Goal: Task Accomplishment & Management: Use online tool/utility

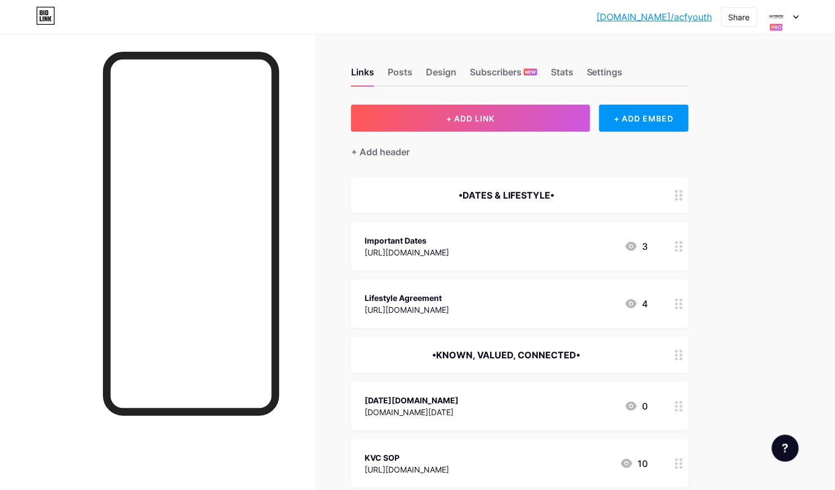
click at [777, 23] on icon at bounding box center [777, 27] width 14 height 8
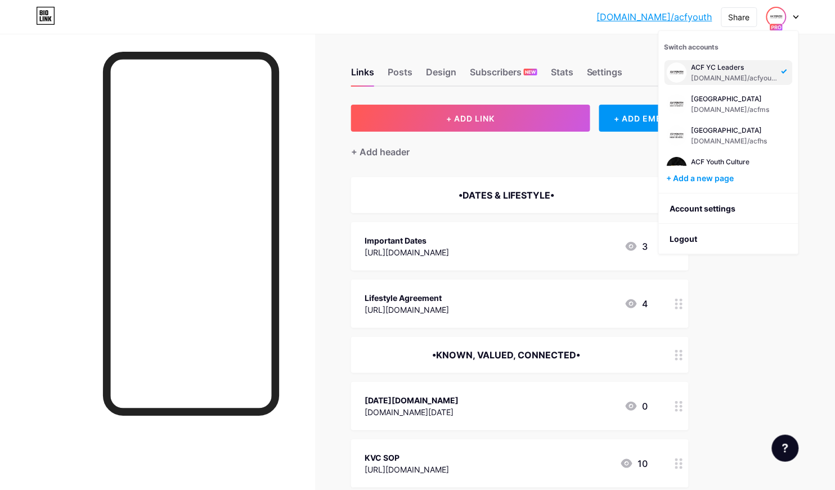
click at [547, 21] on div "[DOMAIN_NAME]/acfyou... [DOMAIN_NAME]/acfyouth Share Switch accounts ACF YC Lea…" at bounding box center [417, 17] width 835 height 20
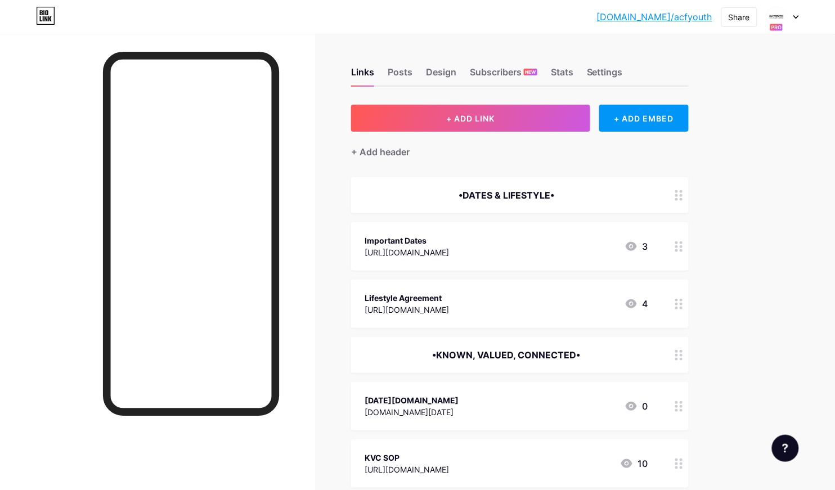
click at [292, 236] on div at bounding box center [157, 279] width 315 height 490
click at [794, 12] on div at bounding box center [782, 17] width 33 height 20
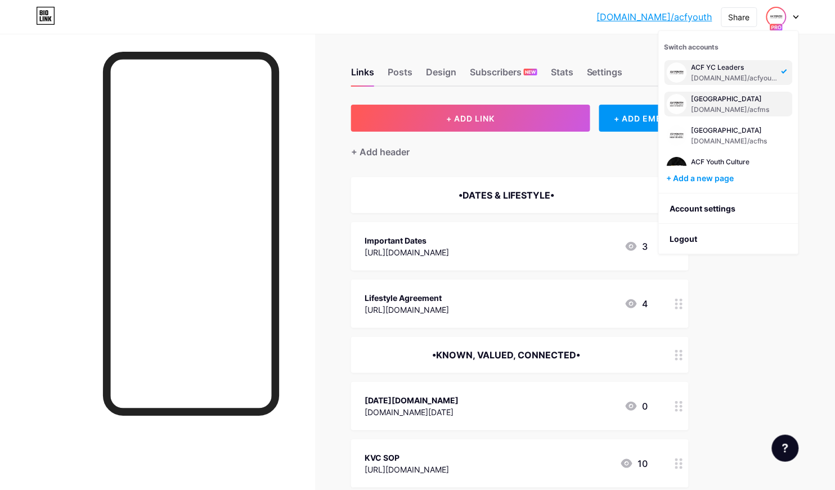
click at [749, 92] on div "ACF Middle School bio.link/acfms" at bounding box center [728, 104] width 128 height 25
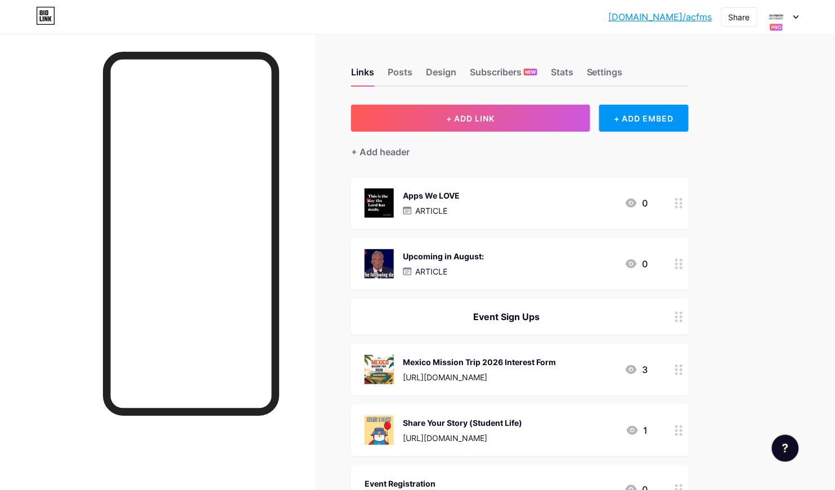
click at [430, 263] on div "Upcoming in August: ARTICLE" at bounding box center [443, 263] width 81 height 29
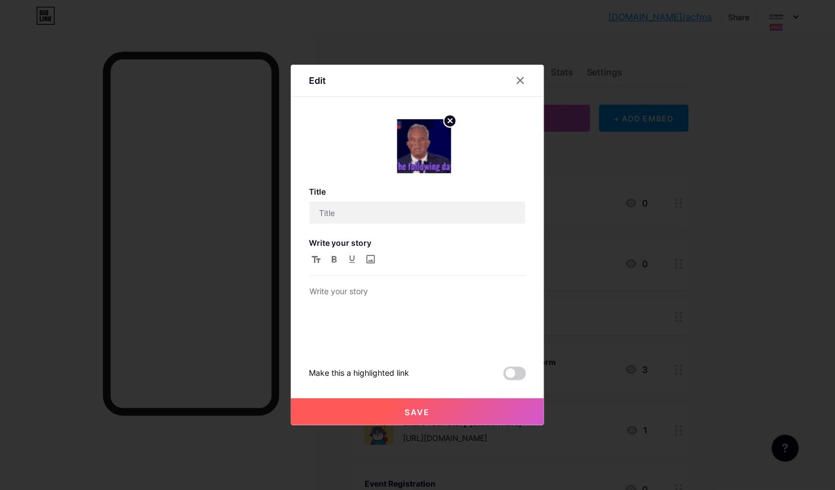
type input "Upcoming in August:"
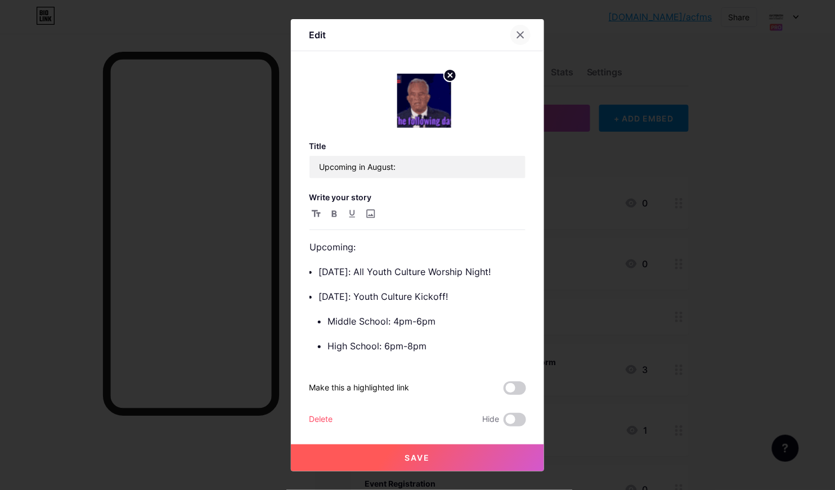
click at [522, 32] on icon at bounding box center [520, 34] width 9 height 9
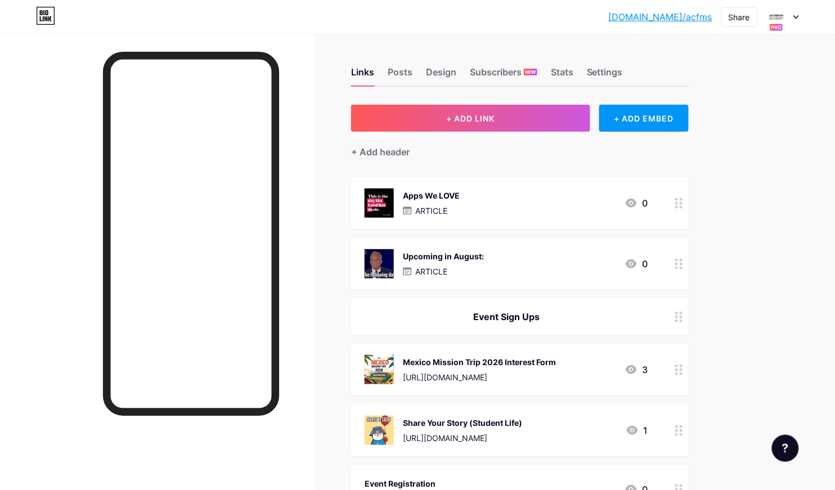
click at [474, 209] on div "Apps We LOVE ARTICLE 0" at bounding box center [507, 202] width 284 height 29
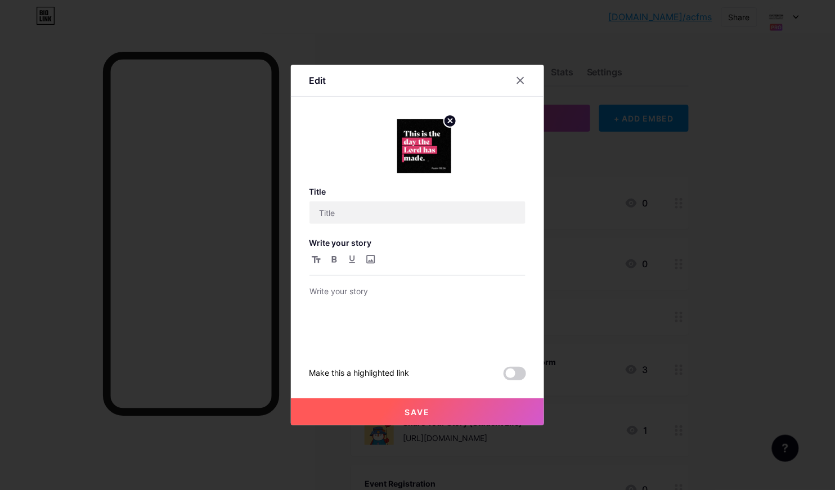
type input "Apps We LOVE"
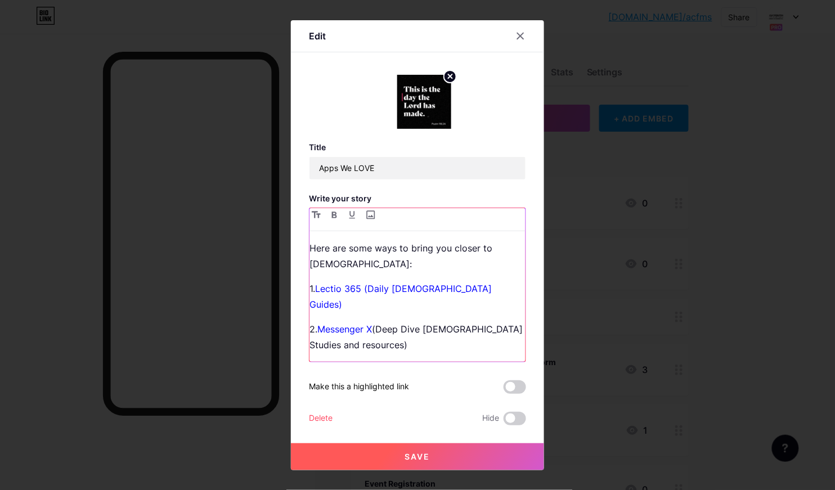
click at [461, 328] on p "2. Messenger X (Deep Dive [DEMOGRAPHIC_DATA] Studies and resources)" at bounding box center [417, 337] width 216 height 32
click at [524, 41] on icon at bounding box center [520, 36] width 9 height 9
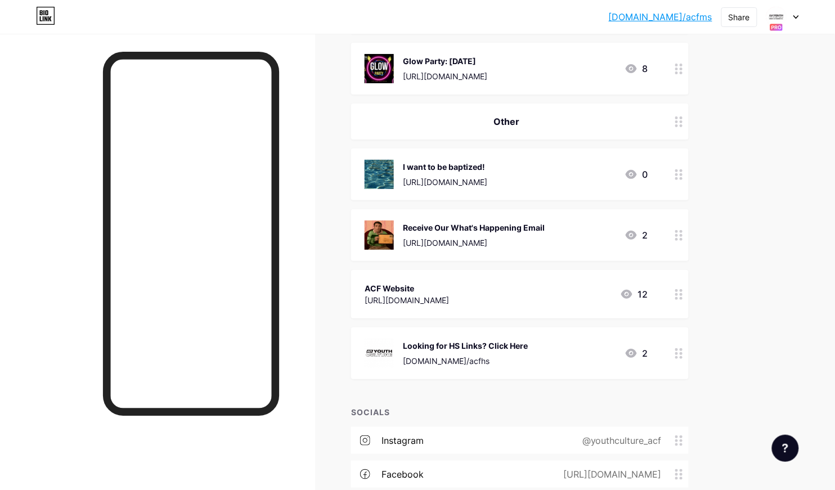
scroll to position [1182, 0]
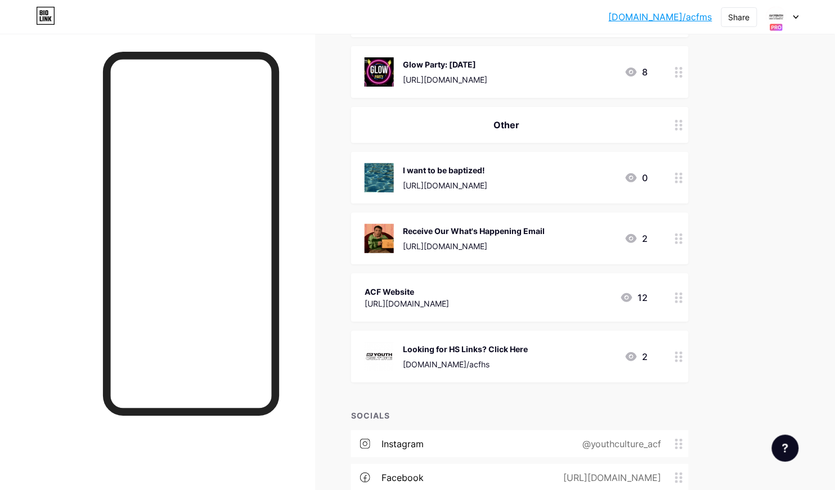
click at [447, 276] on div "ACF Website [URL][DOMAIN_NAME] 12" at bounding box center [520, 297] width 338 height 48
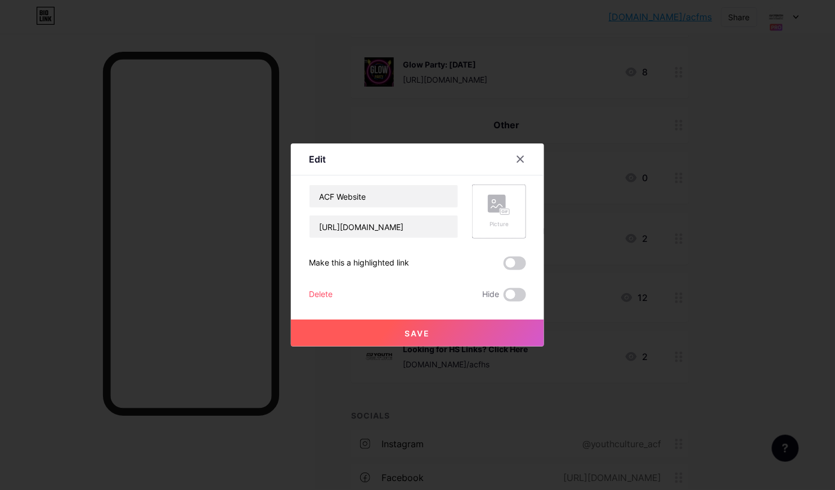
click at [493, 223] on div "Picture" at bounding box center [499, 224] width 23 height 8
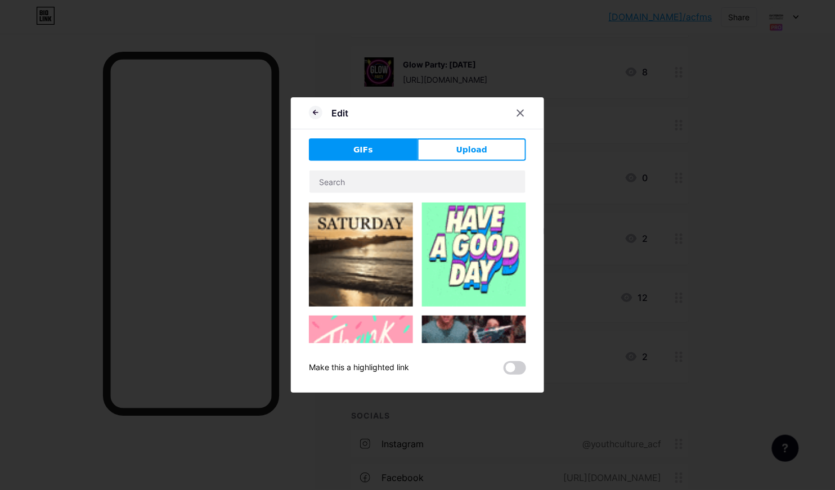
click at [411, 193] on div at bounding box center [417, 182] width 217 height 24
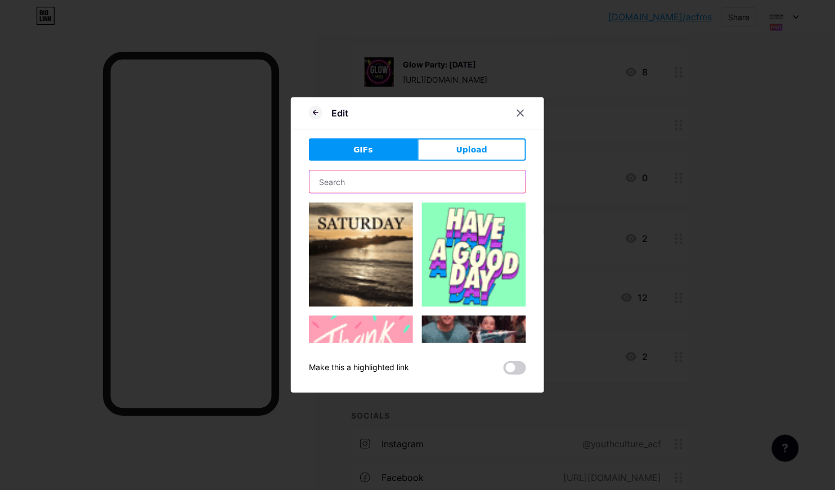
click at [404, 184] on input "text" at bounding box center [417, 181] width 216 height 23
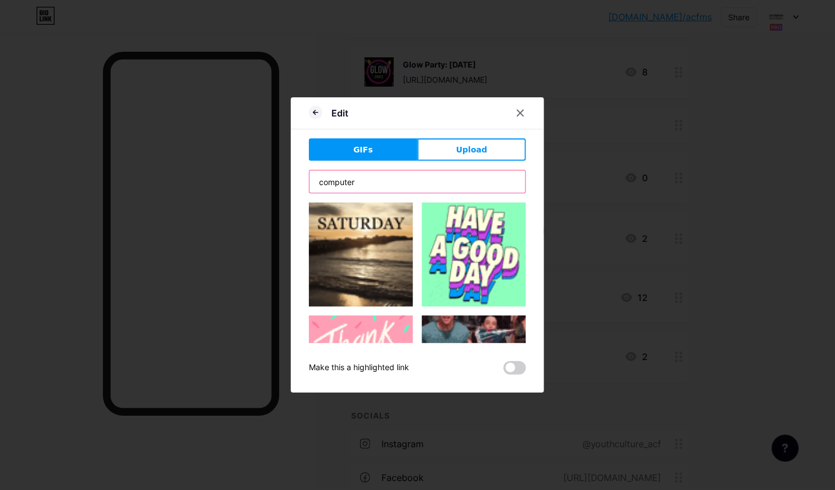
type input "computer"
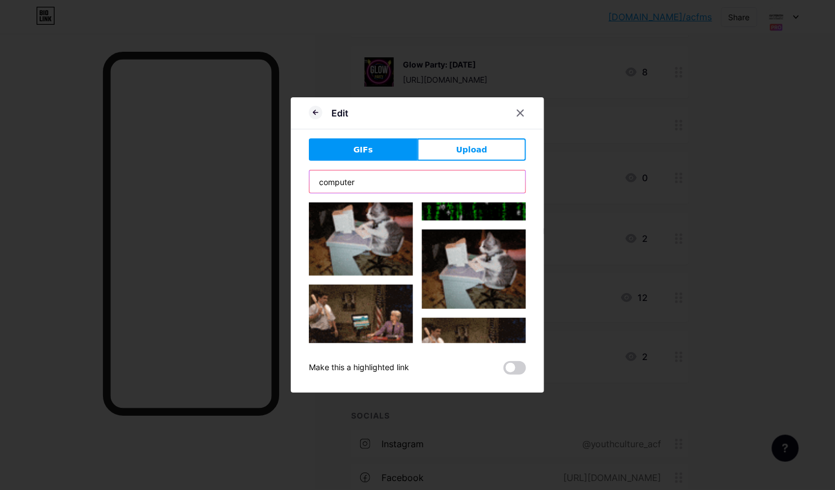
scroll to position [1280, 0]
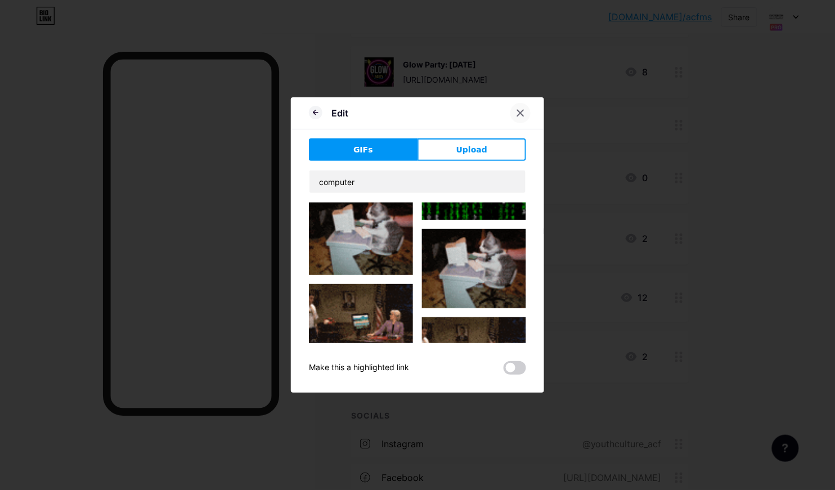
click at [519, 112] on icon at bounding box center [520, 113] width 9 height 9
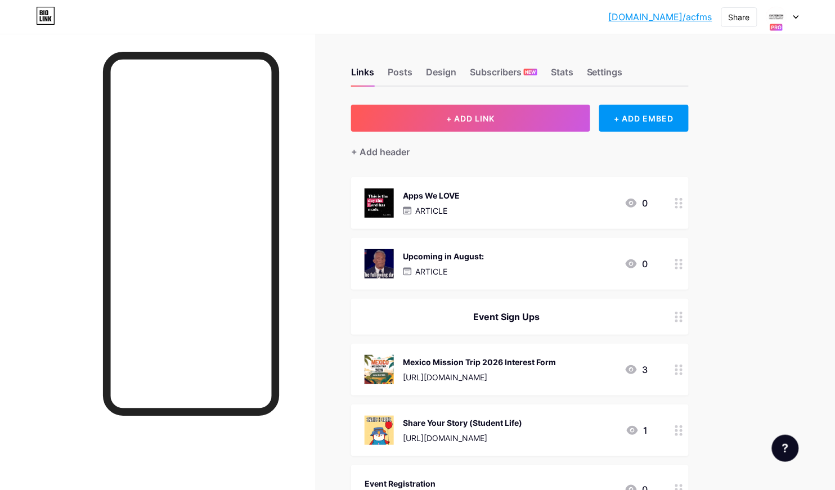
scroll to position [0, 0]
click at [794, 12] on div at bounding box center [782, 17] width 33 height 20
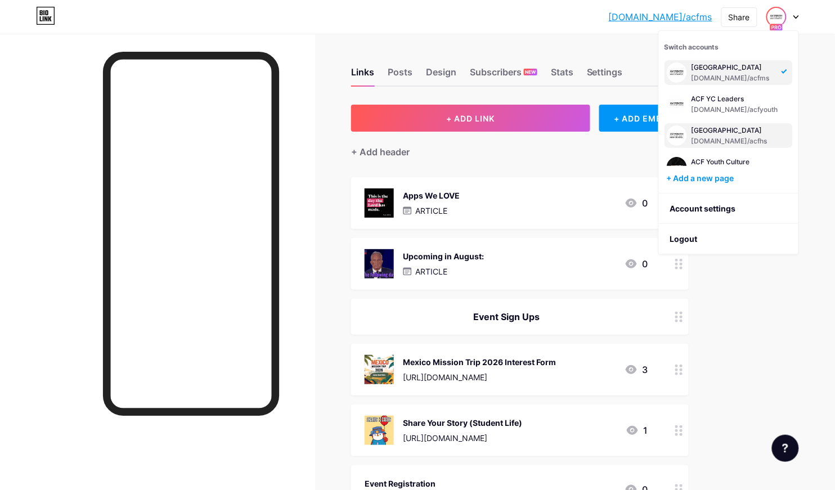
click at [754, 132] on div "[GEOGRAPHIC_DATA]" at bounding box center [732, 130] width 83 height 9
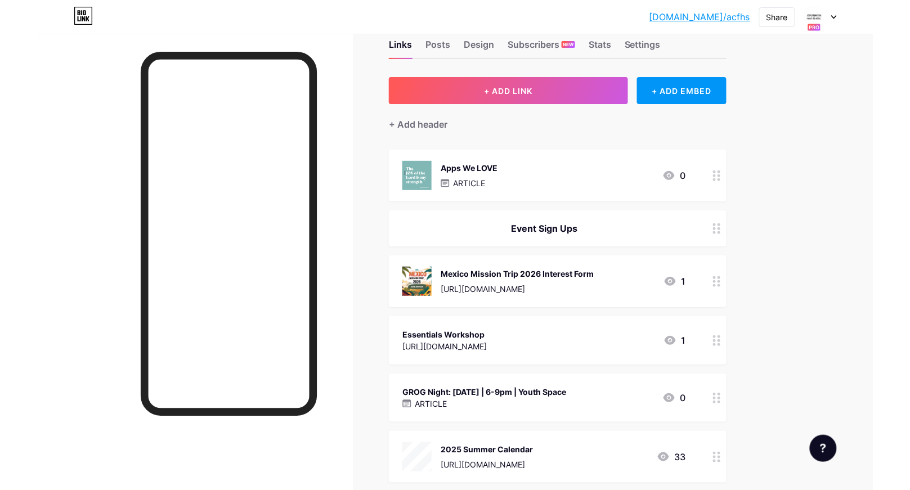
scroll to position [34, 0]
